Goal: Complete application form: Complete application form

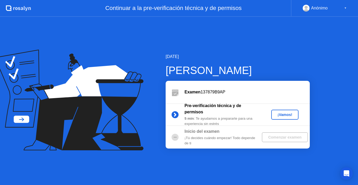
click at [279, 117] on div "¡Vamos!" at bounding box center [285, 114] width 23 height 4
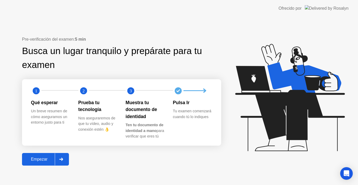
click at [41, 159] on div "Empezar" at bounding box center [39, 159] width 31 height 5
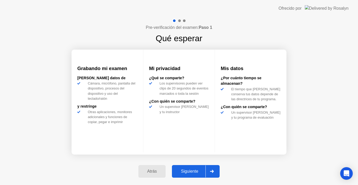
click at [189, 170] on div "Siguiente" at bounding box center [190, 171] width 32 height 5
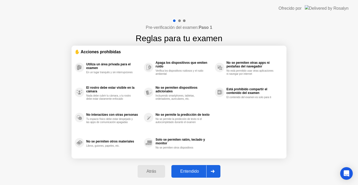
click at [193, 170] on div "Entendido" at bounding box center [189, 171] width 33 height 5
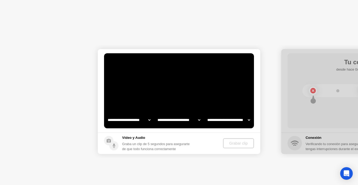
select select "**********"
select select "*******"
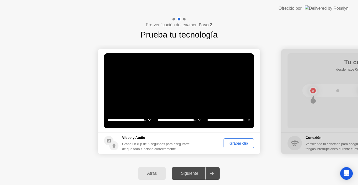
click at [188, 173] on div "Siguiente" at bounding box center [190, 173] width 32 height 5
click at [213, 172] on icon at bounding box center [212, 173] width 4 height 3
click at [190, 174] on div "Siguiente" at bounding box center [190, 173] width 32 height 5
click at [240, 143] on div "Grabar clip" at bounding box center [239, 143] width 27 height 4
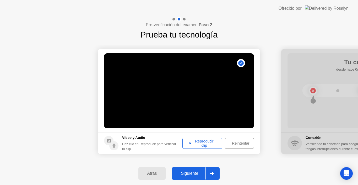
click at [195, 175] on div "Siguiente" at bounding box center [190, 173] width 32 height 5
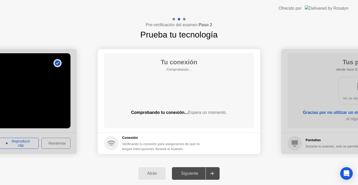
click at [193, 173] on div "Siguiente" at bounding box center [190, 173] width 32 height 5
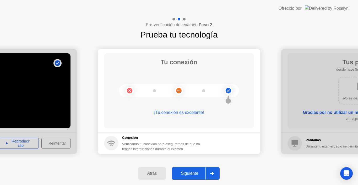
click at [188, 178] on button "Siguiente" at bounding box center [196, 173] width 48 height 13
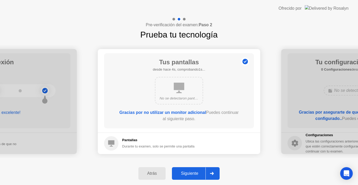
click at [186, 173] on div "Siguiente" at bounding box center [190, 173] width 32 height 5
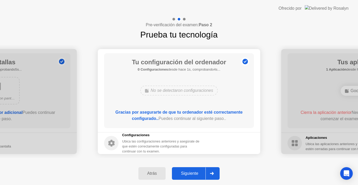
click at [186, 173] on div "Siguiente" at bounding box center [190, 173] width 32 height 5
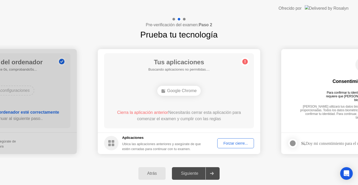
click at [186, 173] on div "Siguiente" at bounding box center [190, 173] width 32 height 5
click at [234, 143] on div "Forzar cierre..." at bounding box center [235, 143] width 33 height 4
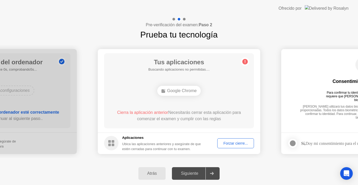
click at [190, 174] on div "Siguiente" at bounding box center [190, 173] width 32 height 5
click at [230, 144] on div "Forzar cierre..." at bounding box center [235, 143] width 33 height 4
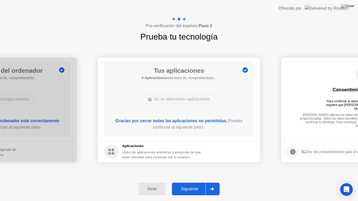
click at [193, 185] on div "Siguiente" at bounding box center [190, 189] width 32 height 5
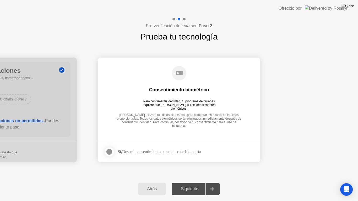
click at [194, 185] on div "Siguiente" at bounding box center [190, 189] width 32 height 5
click at [112, 150] on div at bounding box center [109, 152] width 6 height 6
click at [185, 185] on div "Siguiente" at bounding box center [190, 189] width 32 height 5
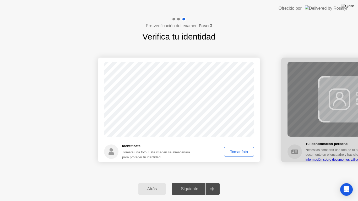
click at [237, 154] on div "Tomar foto" at bounding box center [239, 152] width 26 height 4
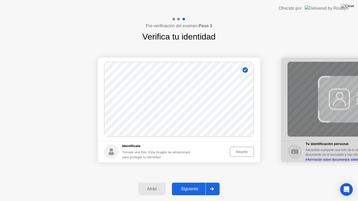
click at [186, 185] on div "Siguiente" at bounding box center [190, 189] width 32 height 5
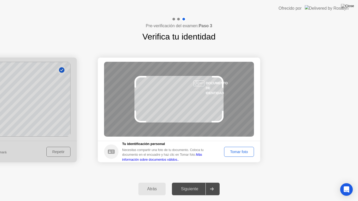
click at [233, 154] on div "Tomar foto" at bounding box center [239, 152] width 26 height 4
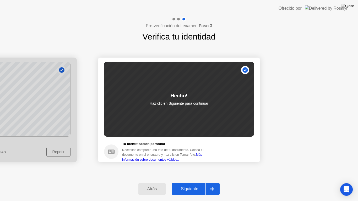
click at [194, 185] on div "Siguiente" at bounding box center [190, 189] width 32 height 5
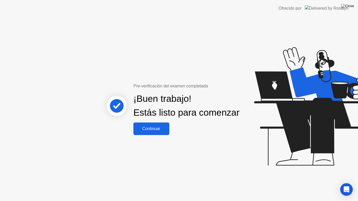
click at [159, 131] on div "Continuar" at bounding box center [151, 129] width 33 height 5
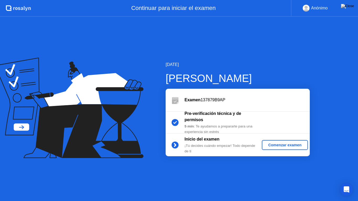
click at [286, 146] on div "Comenzar examen" at bounding box center [285, 145] width 42 height 4
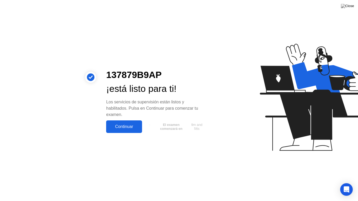
click at [121, 128] on div "Continuar" at bounding box center [124, 127] width 33 height 5
